Goal: Information Seeking & Learning: Learn about a topic

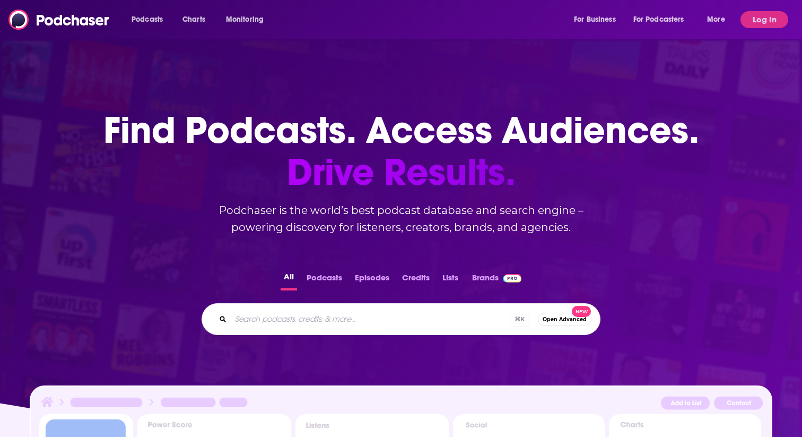
click at [329, 19] on div "Podcasts Charts Monitoring For Business For Podcasters More" at bounding box center [429, 19] width 611 height 17
click at [288, 312] on input "Search podcasts, credits, & more..." at bounding box center [384, 318] width 307 height 17
type input "[PERSON_NAME]"
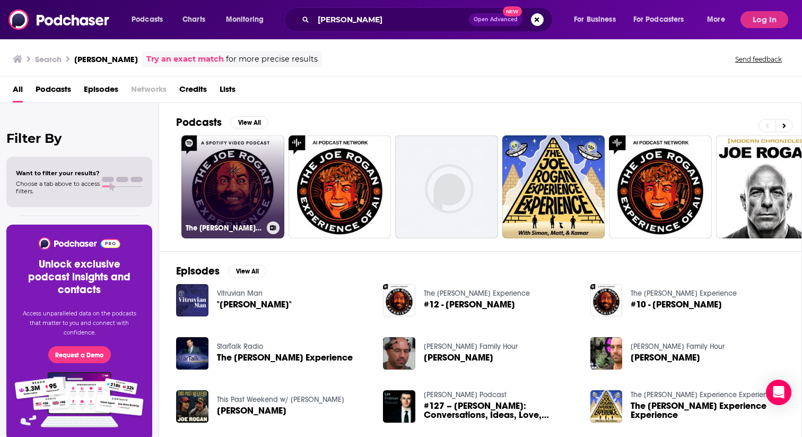
click at [229, 200] on link "The [PERSON_NAME] Experience" at bounding box center [232, 186] width 103 height 103
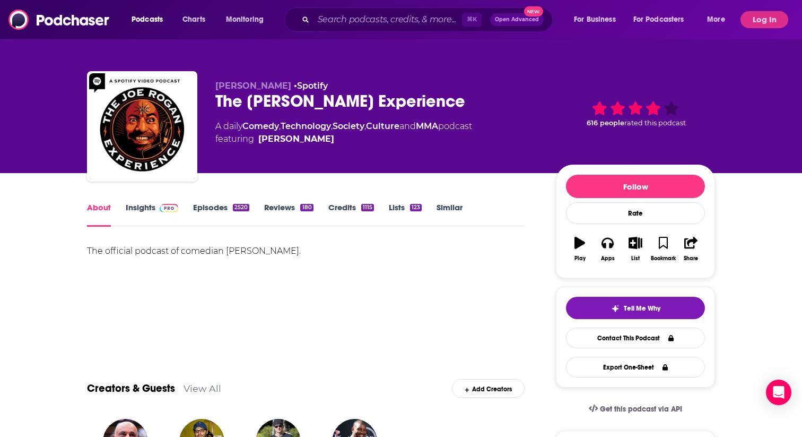
click at [138, 210] on link "Insights" at bounding box center [152, 214] width 53 height 24
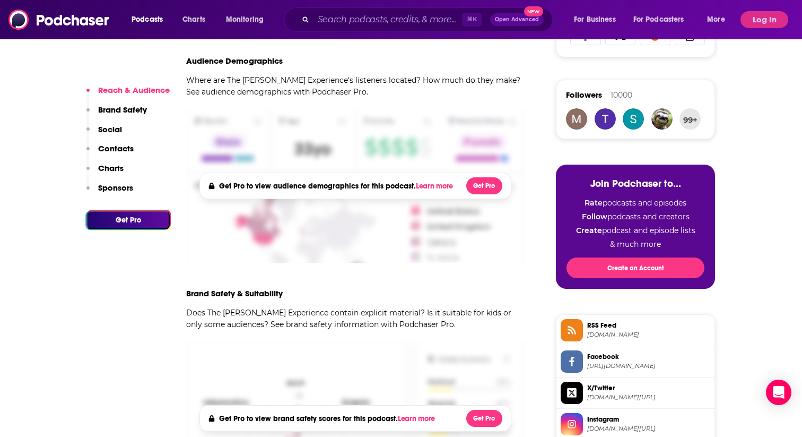
scroll to position [452, 0]
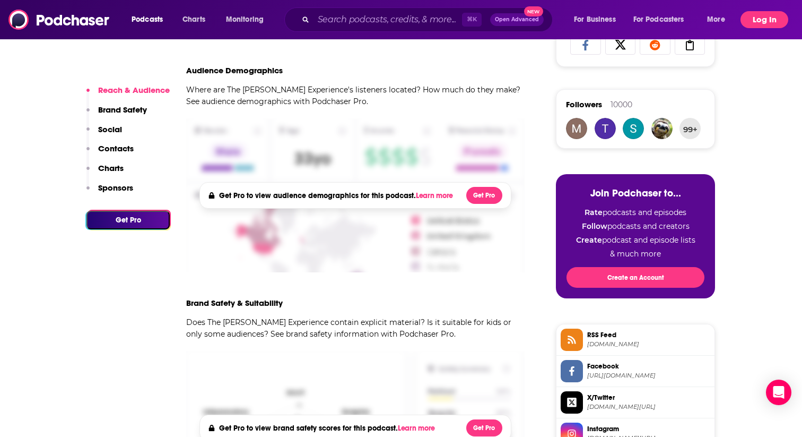
click at [763, 19] on button "Log In" at bounding box center [765, 19] width 48 height 17
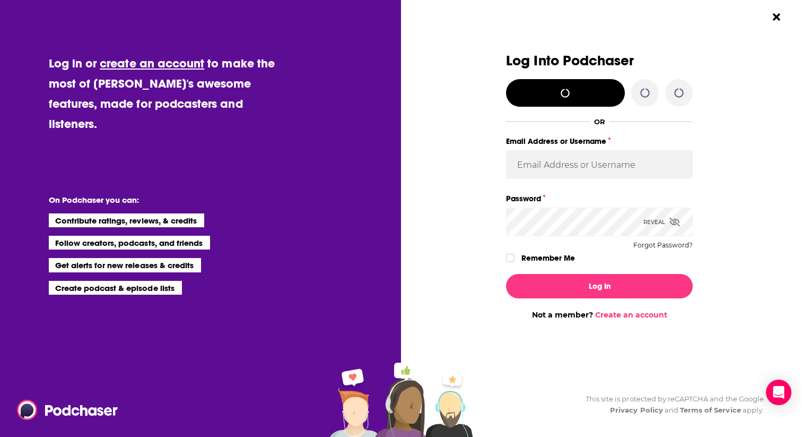
scroll to position [0, 0]
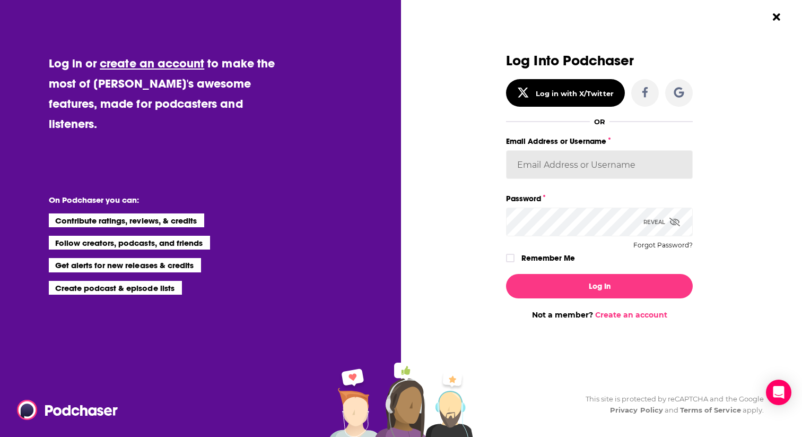
type input "[DEMOGRAPHIC_DATA]"
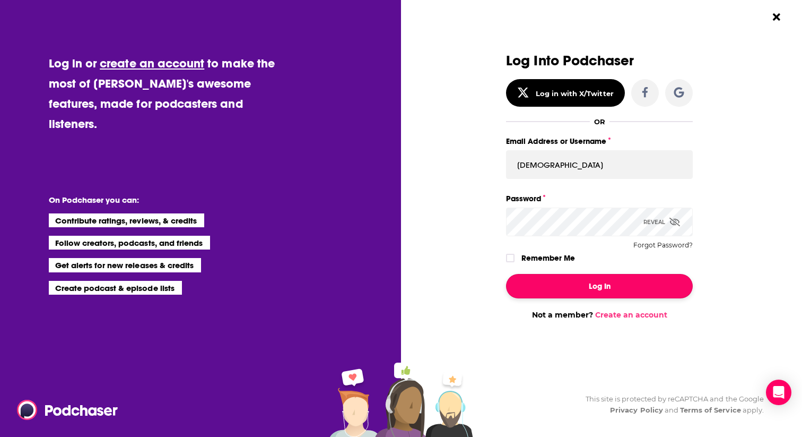
click at [592, 287] on button "Log In" at bounding box center [599, 286] width 187 height 24
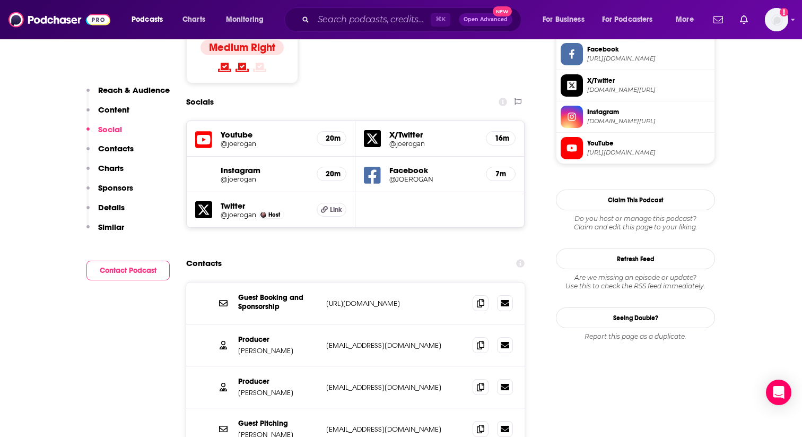
scroll to position [892, 0]
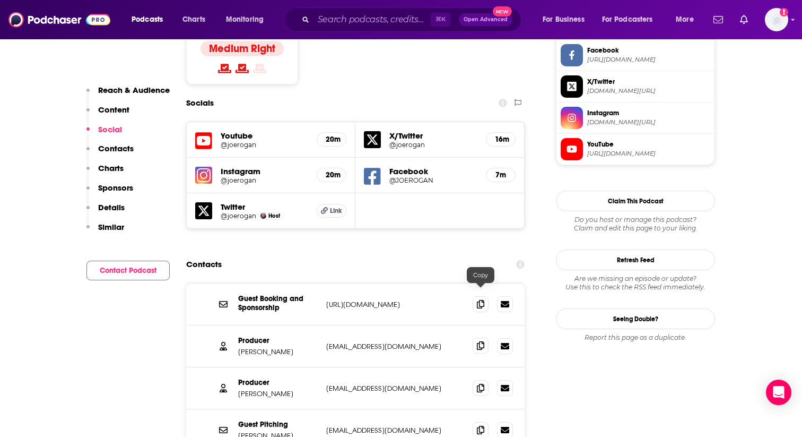
click at [478, 341] on icon at bounding box center [480, 345] width 7 height 8
click at [475, 379] on span at bounding box center [481, 387] width 16 height 16
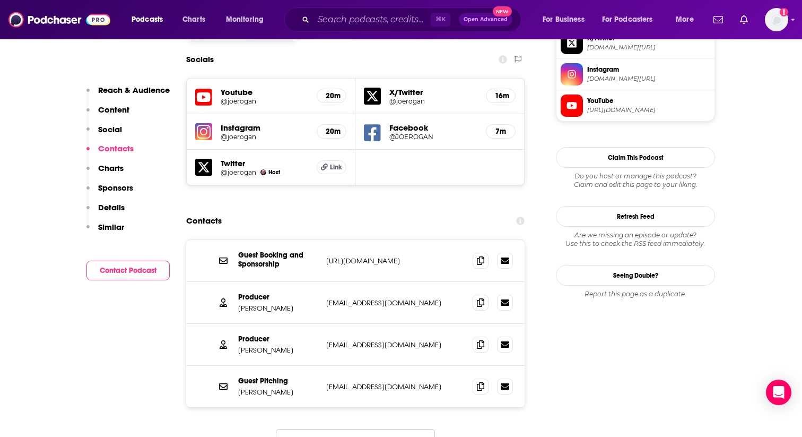
scroll to position [936, 0]
click at [482, 381] on icon at bounding box center [480, 385] width 7 height 8
click at [348, 16] on input "Search podcasts, credits, & more..." at bounding box center [372, 19] width 117 height 17
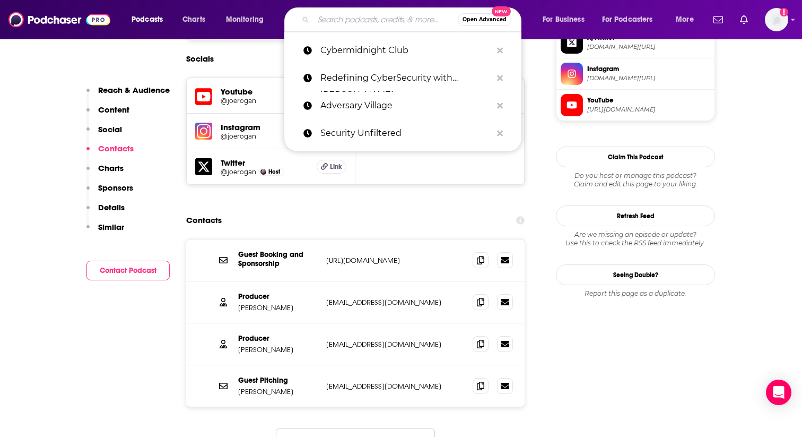
type input "H"
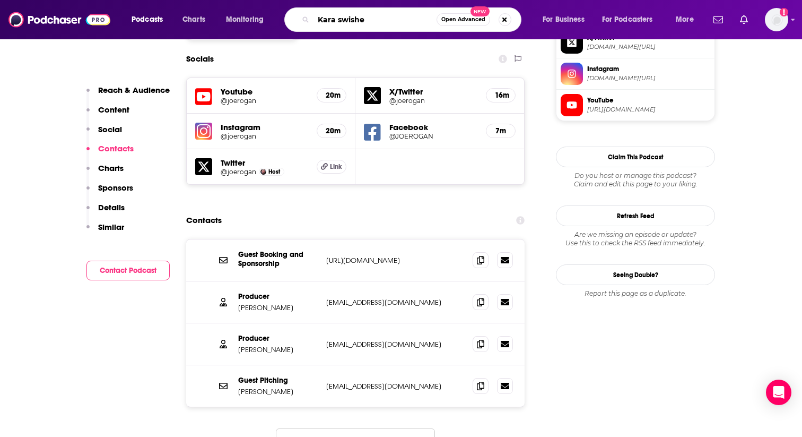
type input "[PERSON_NAME]"
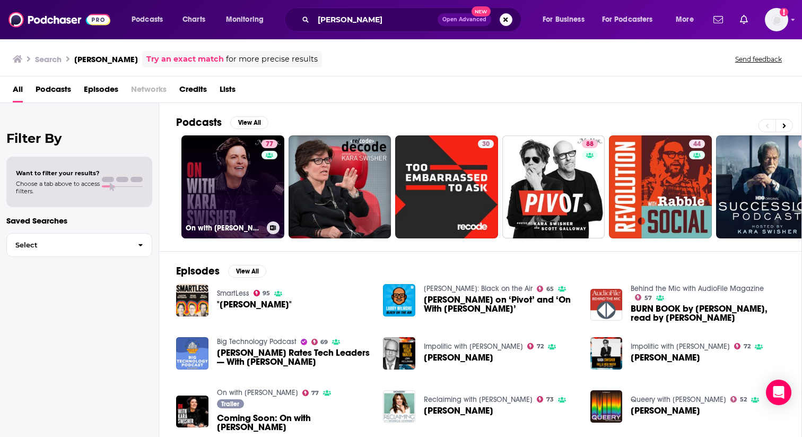
click at [247, 191] on link "77 On with [PERSON_NAME]" at bounding box center [232, 186] width 103 height 103
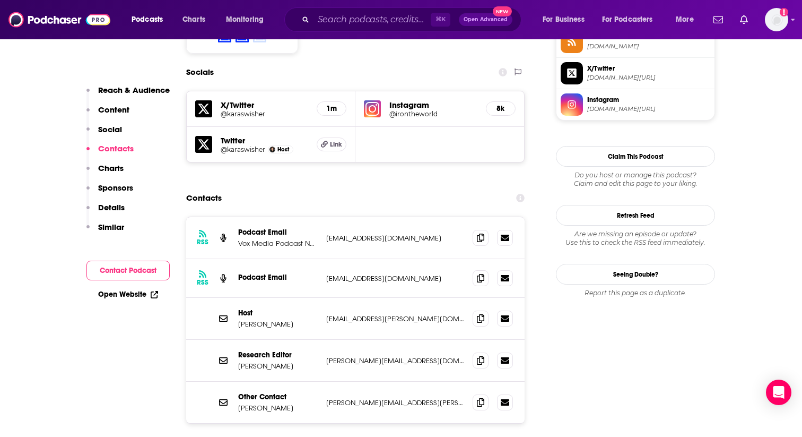
scroll to position [907, 0]
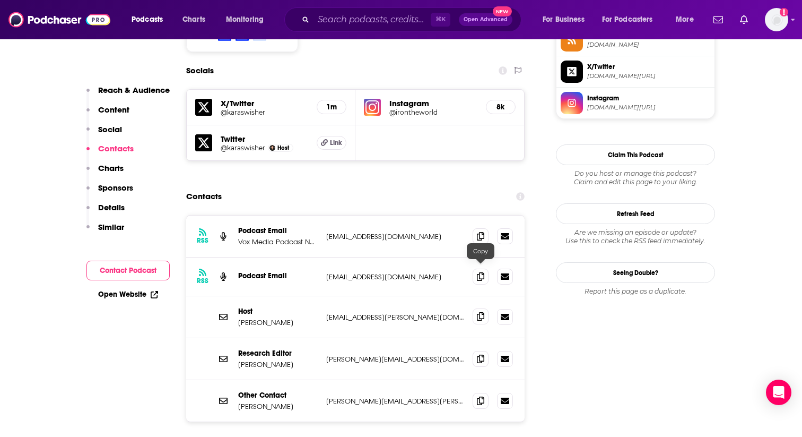
click at [478, 312] on icon at bounding box center [480, 316] width 7 height 8
click at [482, 272] on icon at bounding box center [480, 276] width 7 height 8
